Goal: Task Accomplishment & Management: Manage account settings

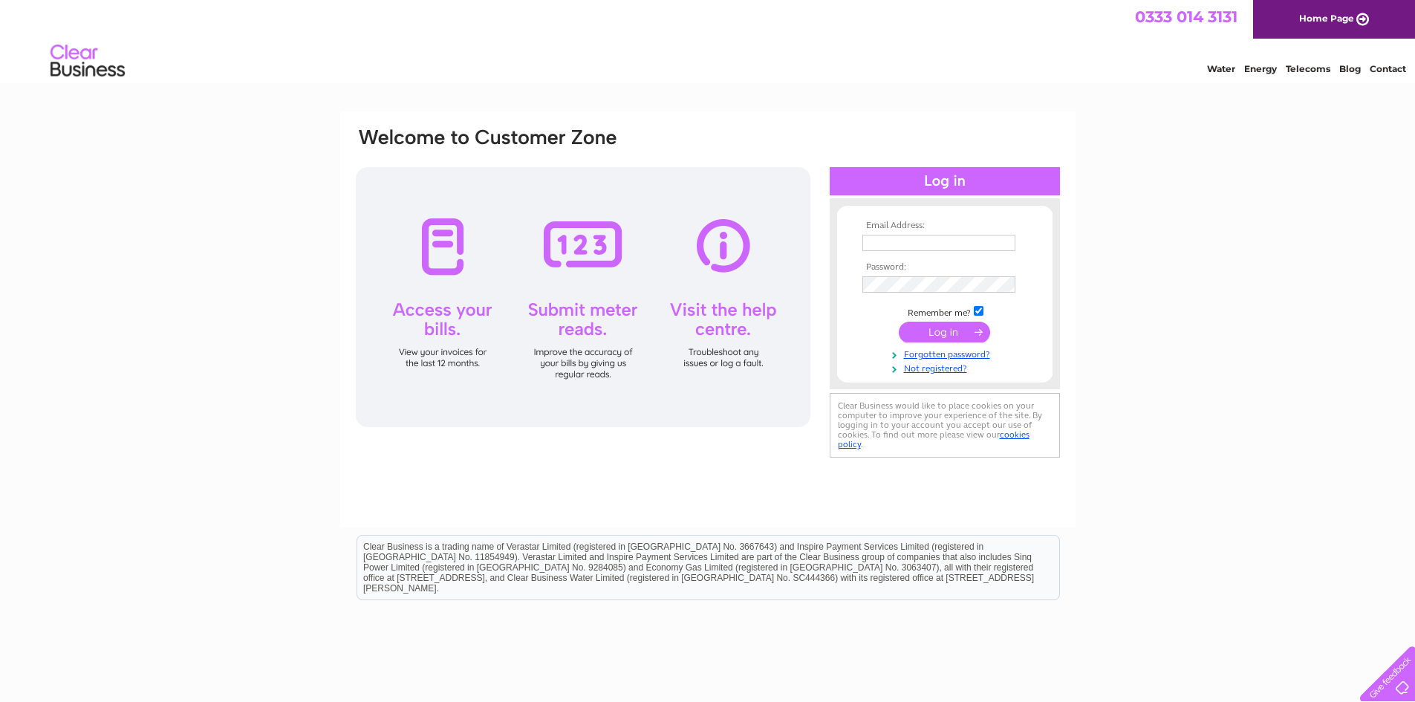
type input "ibrahim.alsayed@gmail.com"
click at [942, 332] on input "submit" at bounding box center [944, 332] width 91 height 21
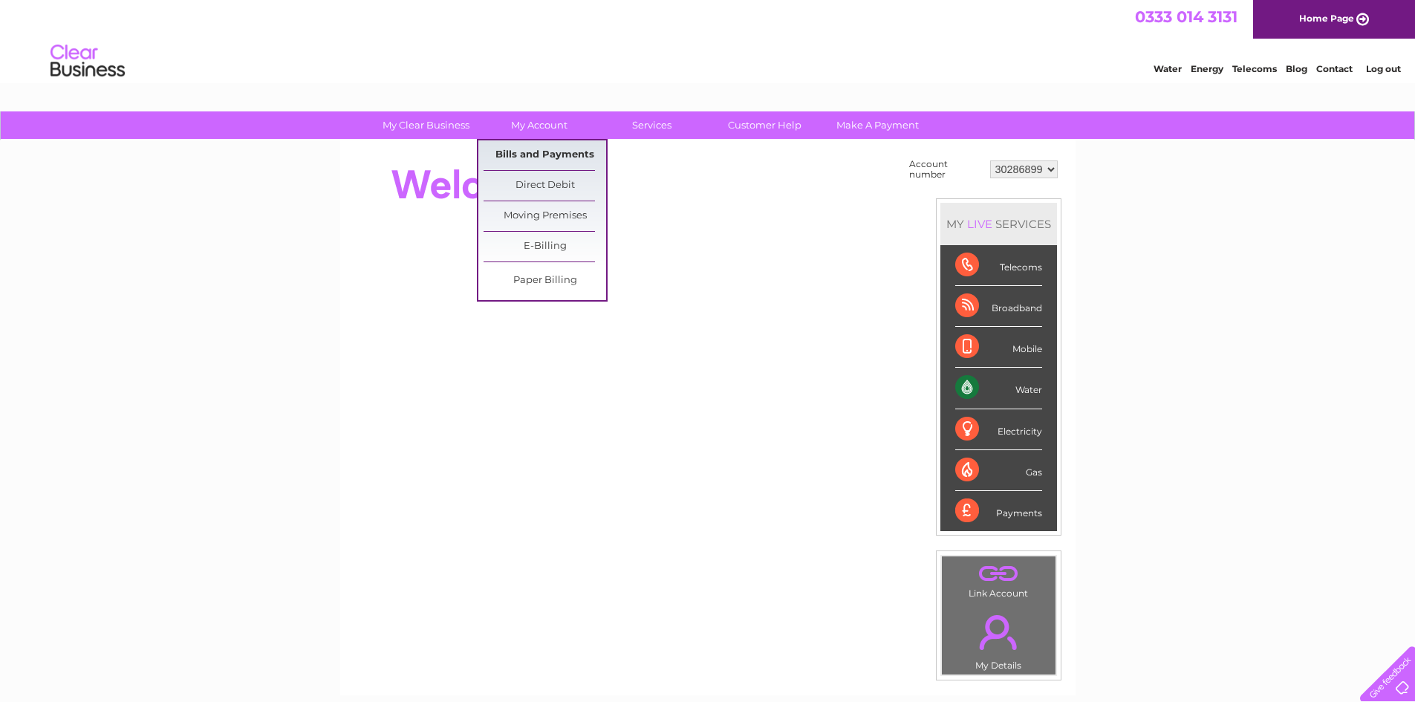
click at [544, 160] on link "Bills and Payments" at bounding box center [544, 155] width 123 height 30
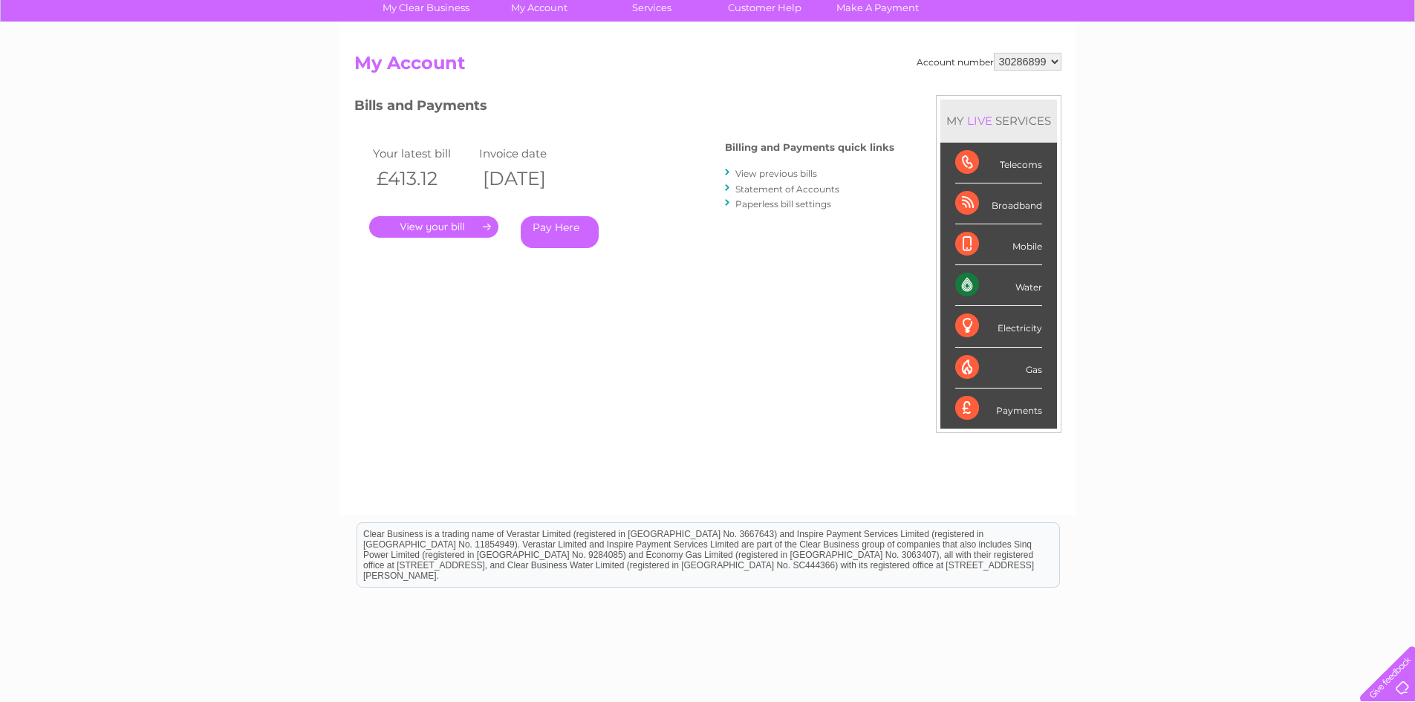
scroll to position [149, 0]
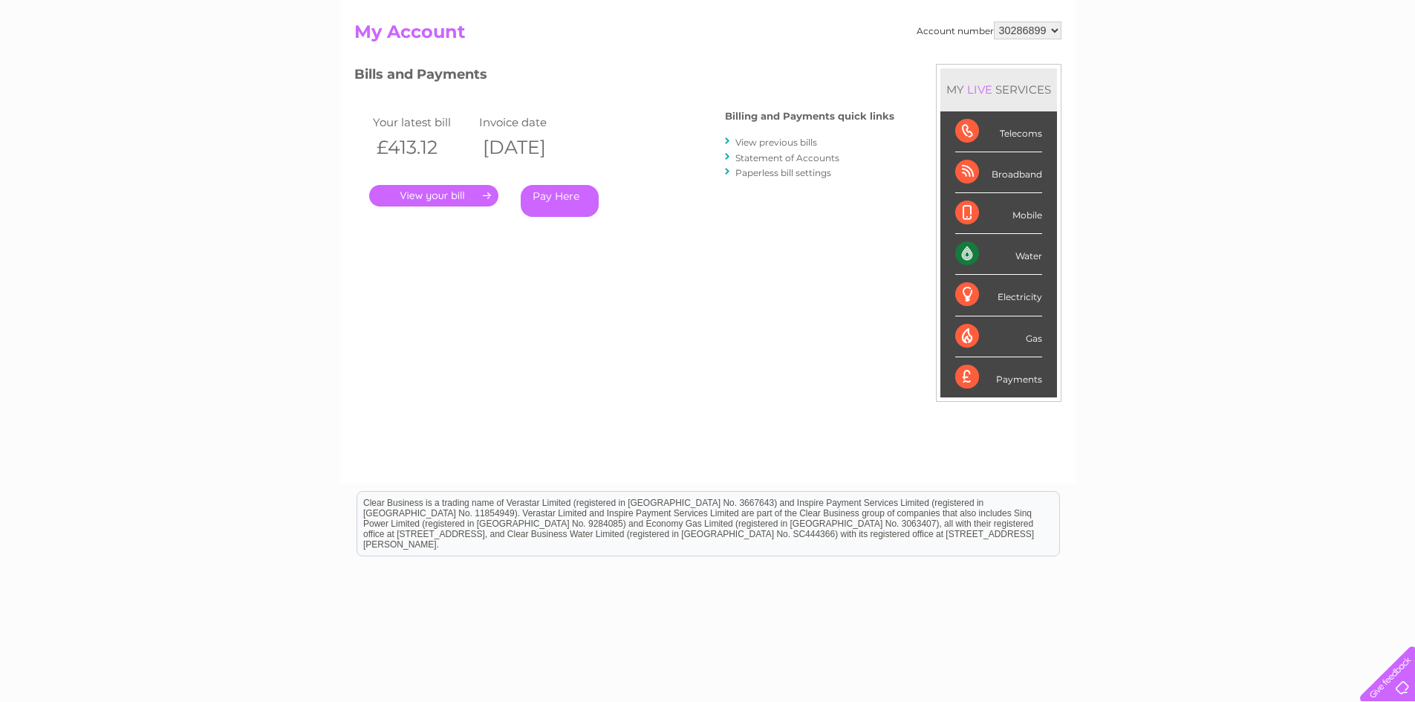
click at [460, 198] on link "." at bounding box center [433, 196] width 129 height 22
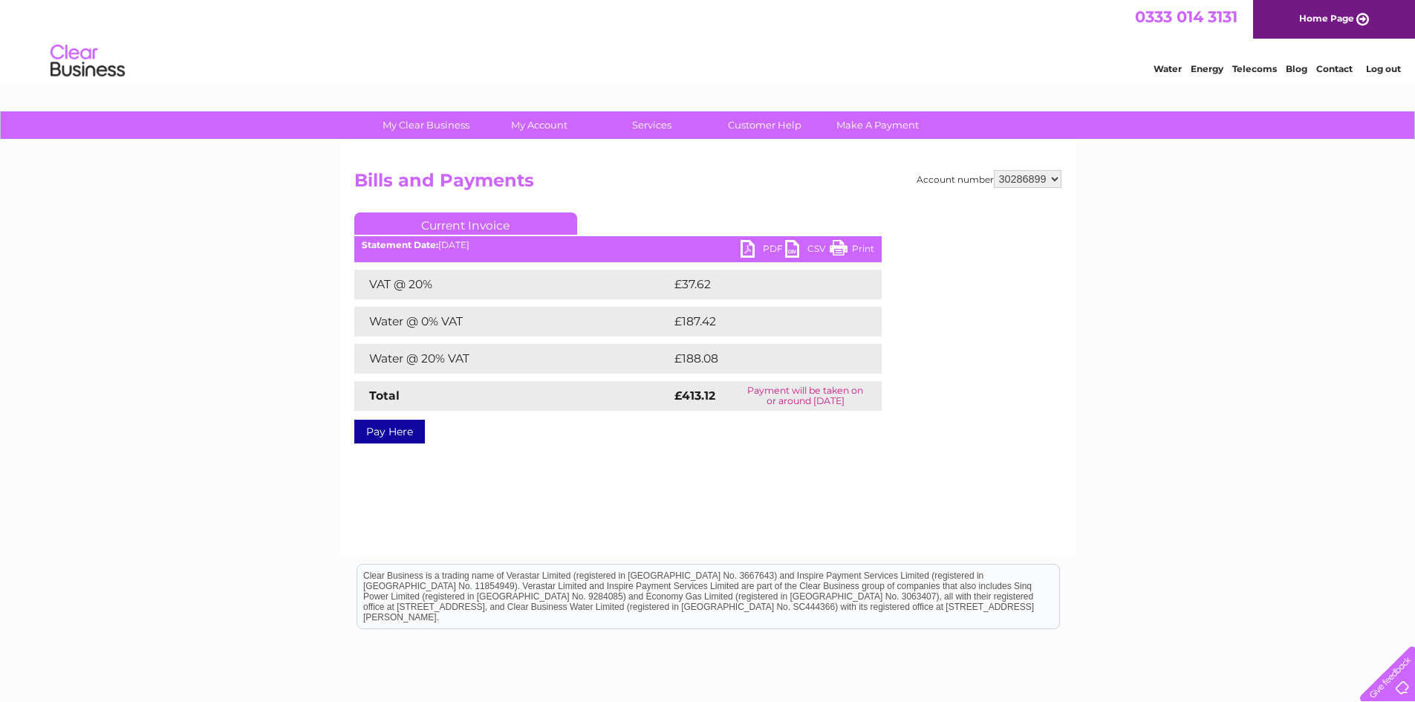
click at [762, 252] on link "PDF" at bounding box center [762, 251] width 45 height 22
